Goal: Check status: Check status

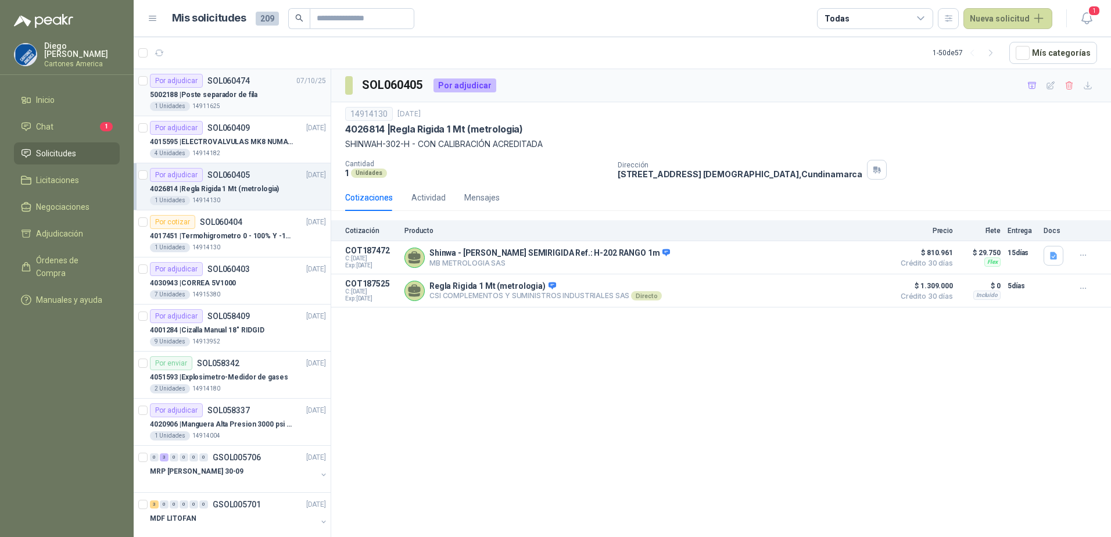
click at [228, 102] on div "1 Unidades 14911625" at bounding box center [238, 106] width 176 height 9
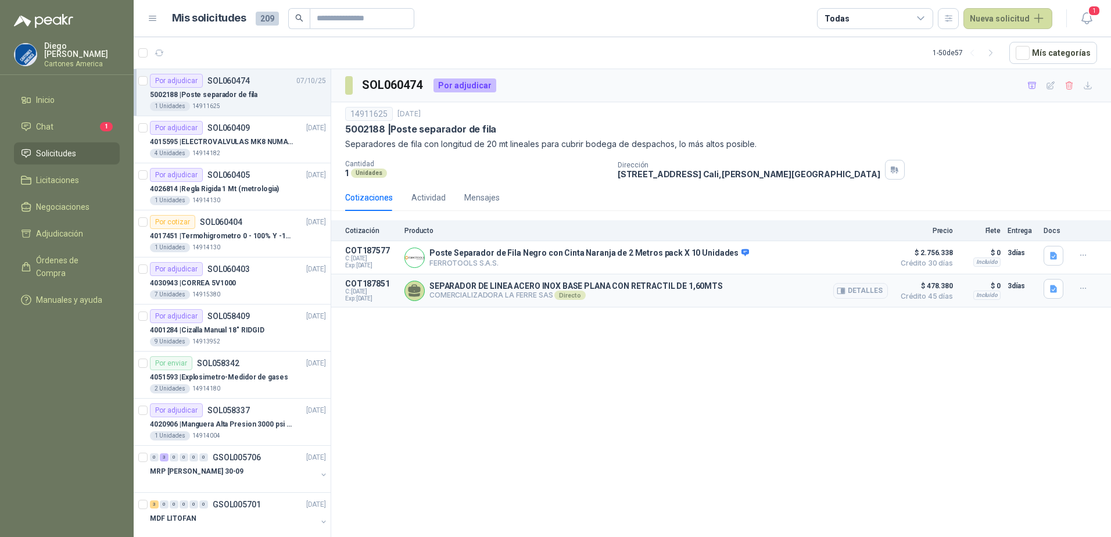
click at [650, 291] on p "SEPARADOR DE LINEA ACERO INOX BASE PLANA CON RETRACTIL DE 1,60MTS" at bounding box center [577, 285] width 294 height 9
click at [1059, 287] on icon "button" at bounding box center [1054, 289] width 10 height 10
click at [974, 264] on button "WhatsApp Image 2025-10-08 at 4.14.59 PM.jpeg" at bounding box center [979, 264] width 153 height 12
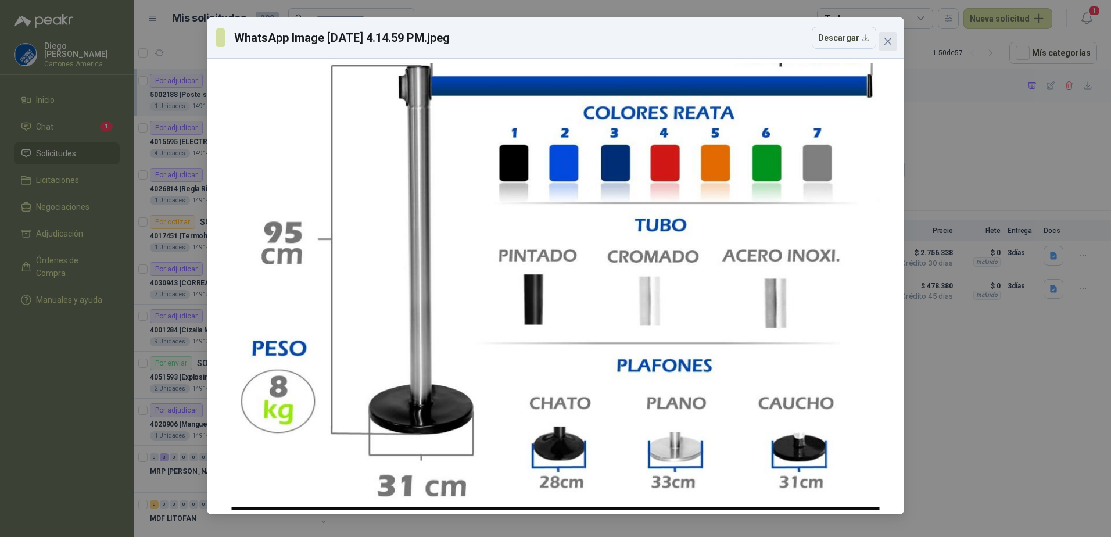
click at [885, 35] on button "Close" at bounding box center [888, 41] width 19 height 19
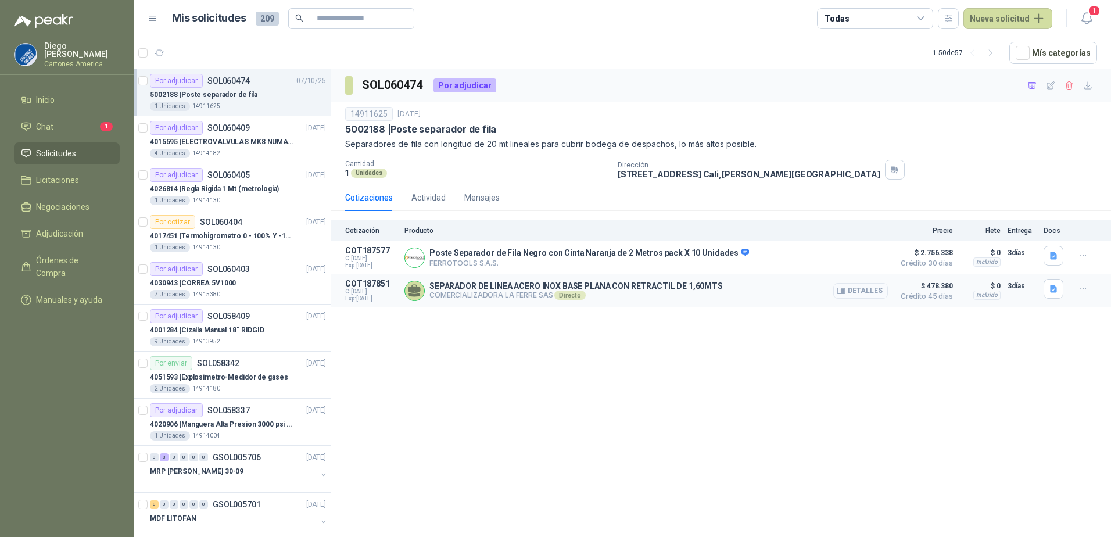
click at [880, 288] on button "Detalles" at bounding box center [861, 291] width 55 height 16
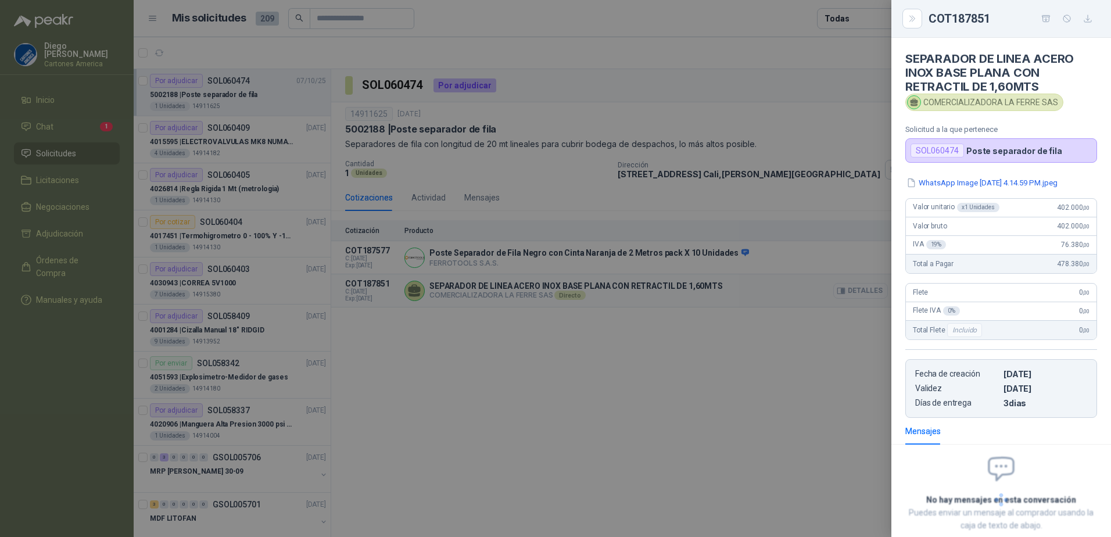
scroll to position [68, 0]
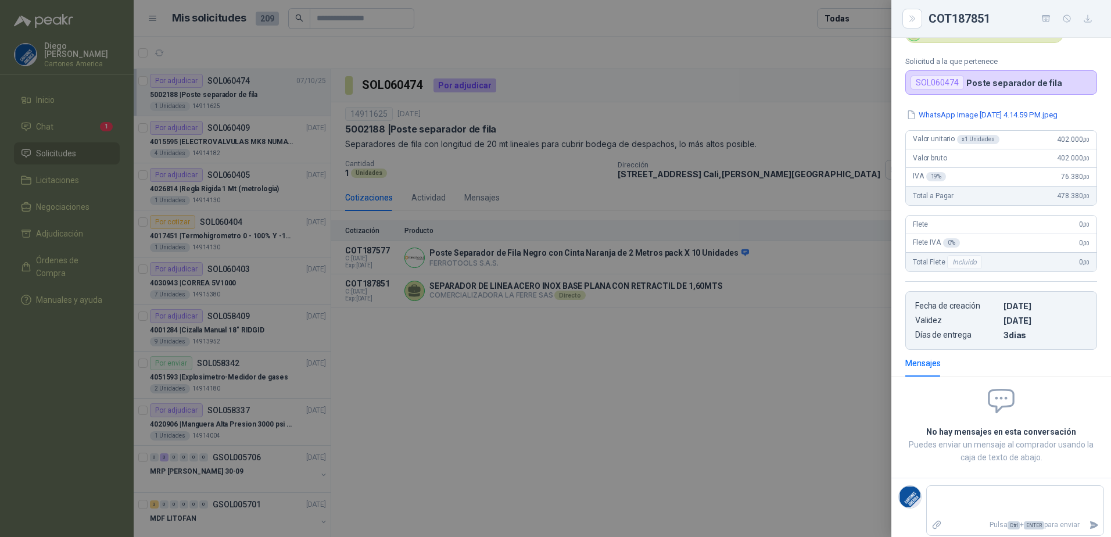
click at [585, 386] on div at bounding box center [555, 268] width 1111 height 537
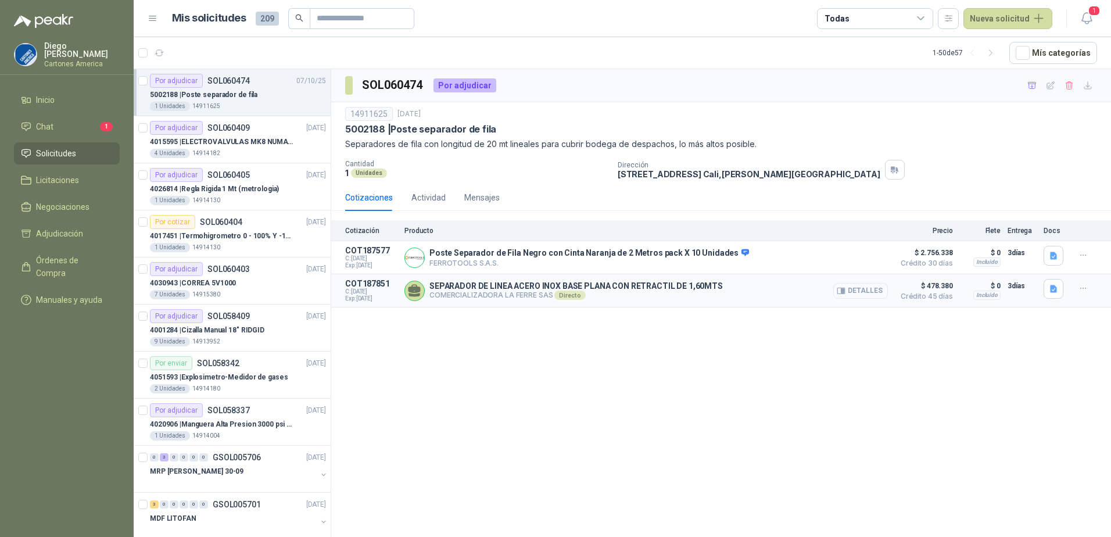
click at [861, 289] on button "Detalles" at bounding box center [861, 291] width 55 height 16
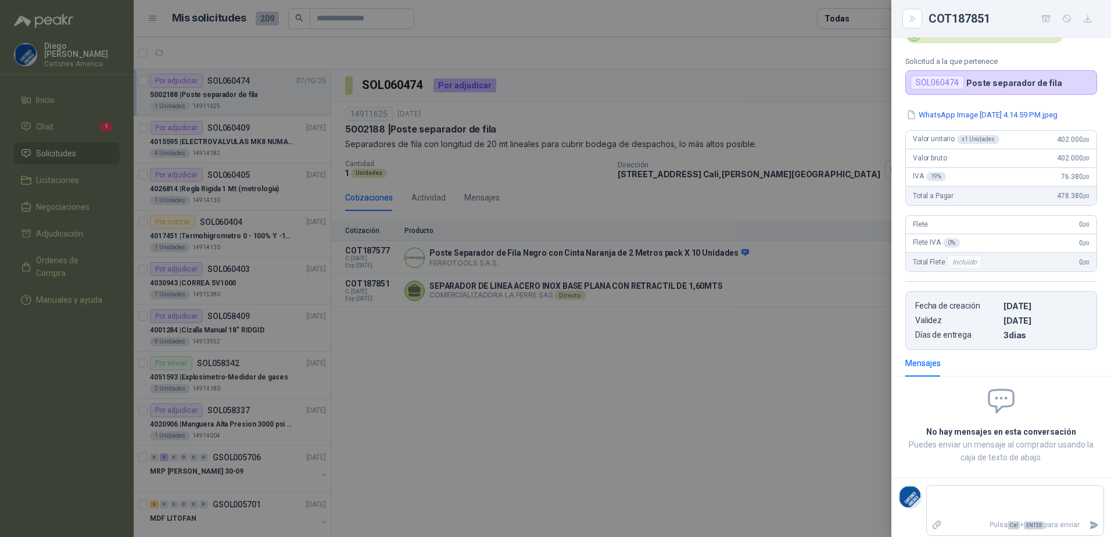
click at [717, 387] on div at bounding box center [555, 268] width 1111 height 537
